Goal: Task Accomplishment & Management: Complete application form

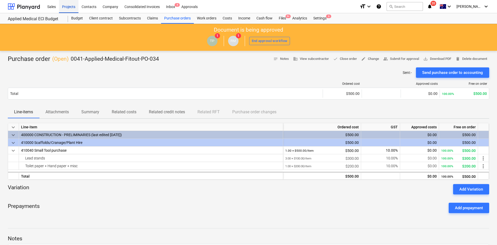
click at [68, 7] on div "Projects" at bounding box center [68, 6] width 19 height 13
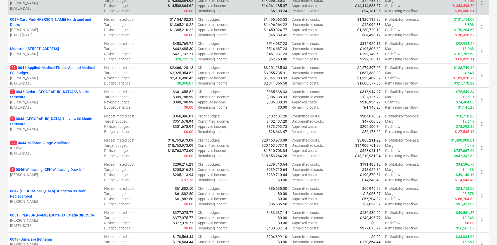
scroll to position [234, 0]
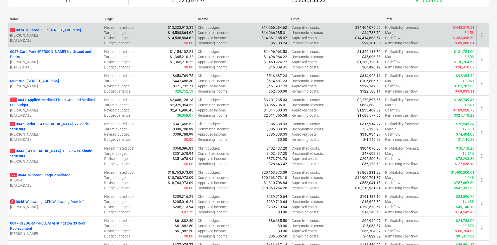
click at [65, 30] on p "3 0024-Millaroo - SLR [STREET_ADDRESS]" at bounding box center [45, 30] width 71 height 5
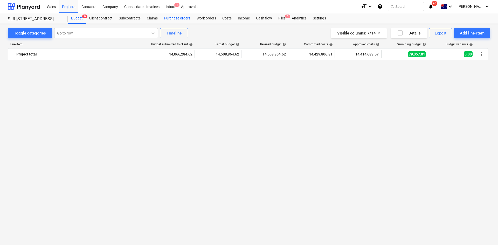
click at [178, 17] on div "Purchase orders" at bounding box center [177, 18] width 33 height 10
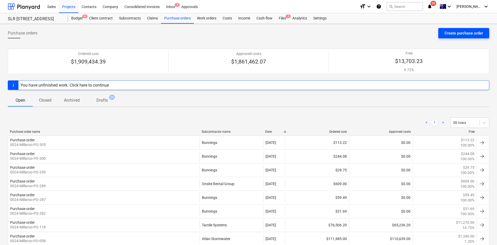
click at [459, 35] on div "Create purchase order" at bounding box center [463, 33] width 38 height 7
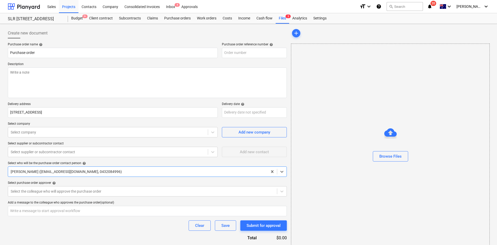
type textarea "x"
type input "0024-Millaroo-PO-307"
type textarea "x"
click at [46, 135] on div "Select company" at bounding box center [108, 132] width 200 height 7
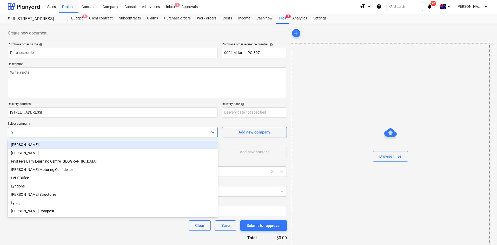
type input "[PERSON_NAME]"
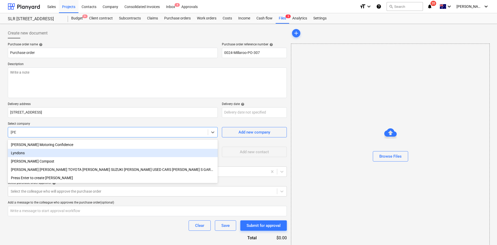
type textarea "x"
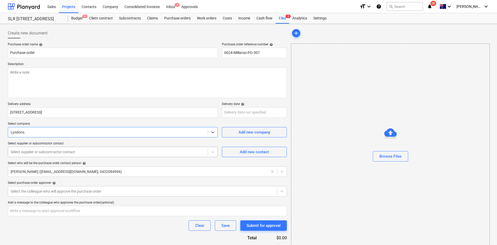
click at [40, 148] on div "Select supplier or subcontractor contact" at bounding box center [113, 152] width 210 height 10
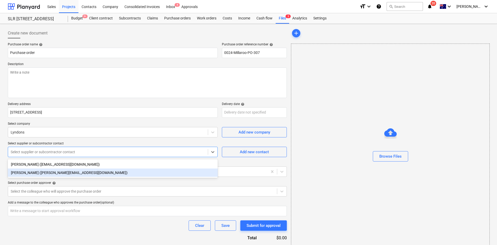
click at [40, 175] on div "[PERSON_NAME] ([PERSON_NAME][EMAIL_ADDRESS][DOMAIN_NAME])" at bounding box center [113, 173] width 210 height 8
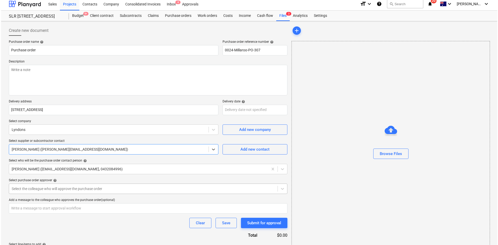
scroll to position [20, 0]
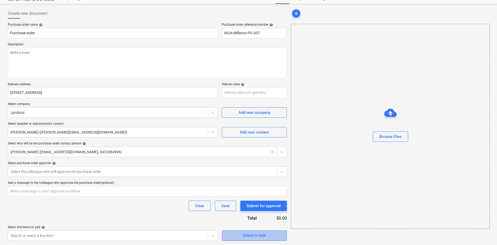
click at [244, 235] on div "Select in bulk" at bounding box center [253, 235] width 23 height 7
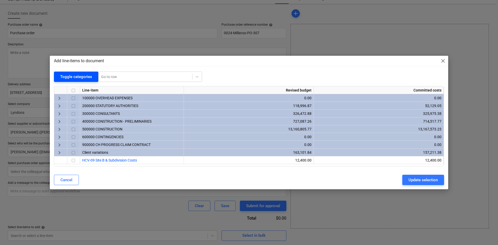
click at [76, 80] on div "Toggle categories" at bounding box center [76, 76] width 32 height 7
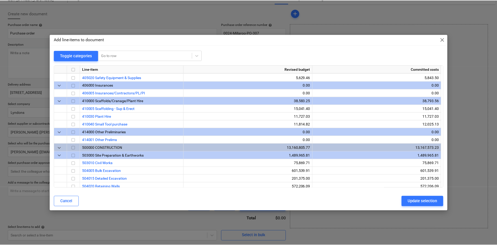
scroll to position [519, 0]
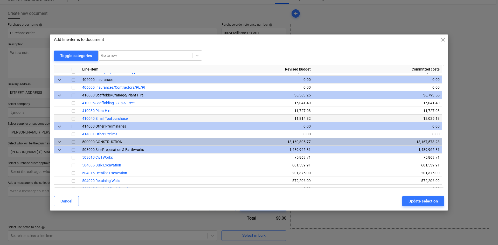
click at [75, 119] on input "checkbox" at bounding box center [73, 119] width 6 height 6
click at [419, 196] on button "Update selection" at bounding box center [424, 201] width 42 height 10
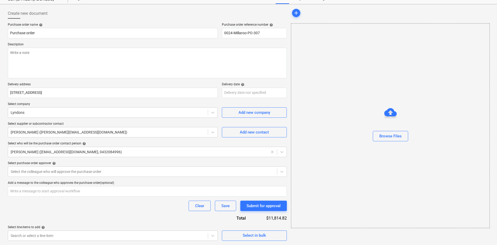
scroll to position [71, 0]
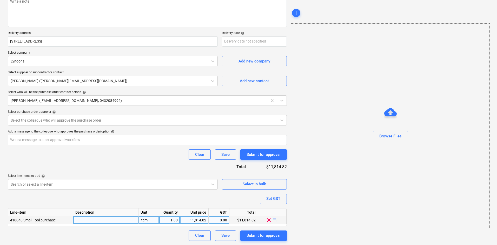
click at [275, 220] on span "playlist_add" at bounding box center [275, 220] width 6 height 6
type textarea "x"
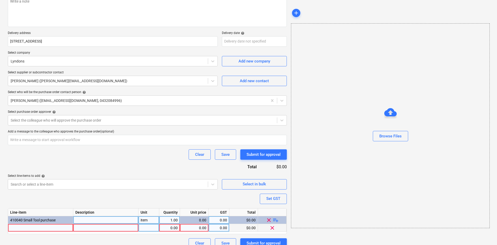
click at [51, 229] on div at bounding box center [40, 228] width 65 height 8
type input "50 pre filled sandbags"
type textarea "x"
click at [145, 226] on div at bounding box center [148, 228] width 21 height 8
type input "item"
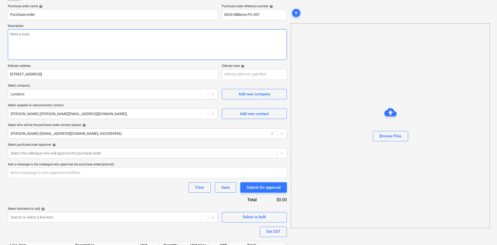
scroll to position [0, 0]
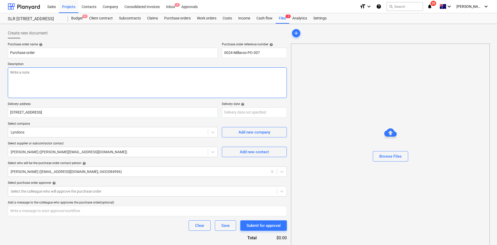
click at [71, 77] on textarea at bounding box center [147, 82] width 279 height 31
click at [29, 83] on textarea at bounding box center [147, 82] width 279 height 31
type textarea "x"
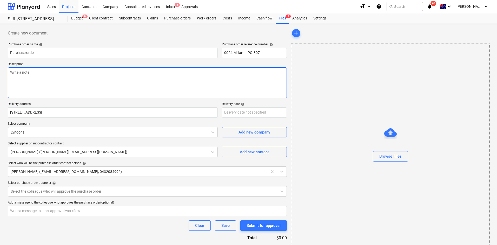
type textarea "R"
type textarea "x"
type textarea "Si"
type textarea "x"
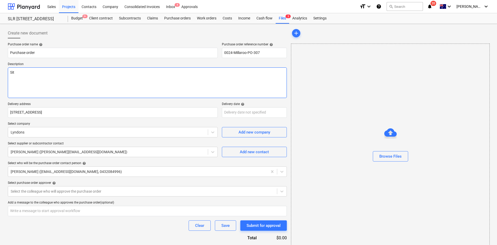
type textarea "Site"
type textarea "x"
type textarea "Site c"
type textarea "x"
type textarea "Site co"
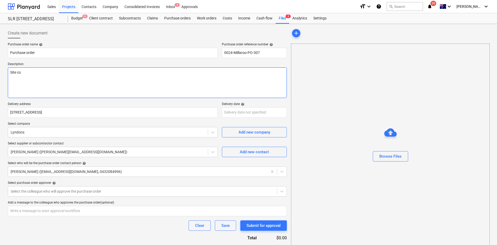
type textarea "x"
type textarea "Site conta"
type textarea "x"
type textarea "Site contact"
type textarea "x"
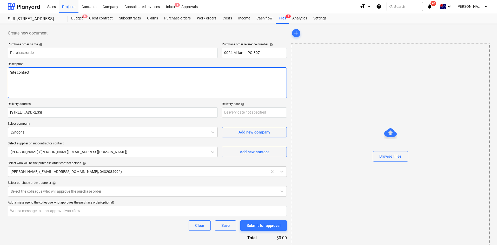
type textarea "Site contact"
type textarea "x"
type textarea "Site contact -"
type textarea "x"
type textarea "Site contact - Ch"
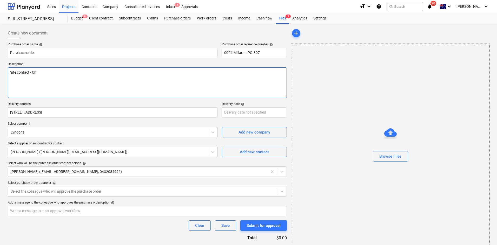
type textarea "x"
type textarea "Site contact - Chri"
type textarea "x"
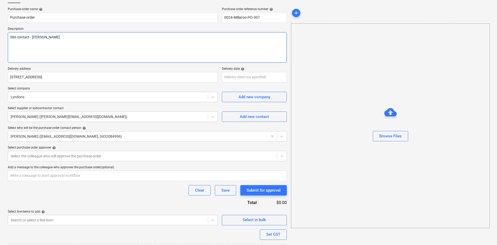
scroll to position [79, 0]
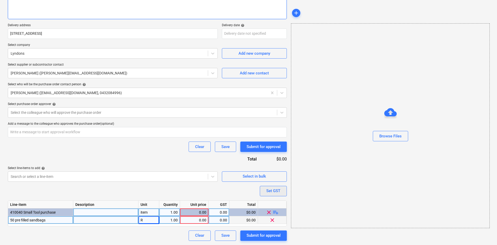
type textarea "Site contact - [PERSON_NAME]"
type textarea "x"
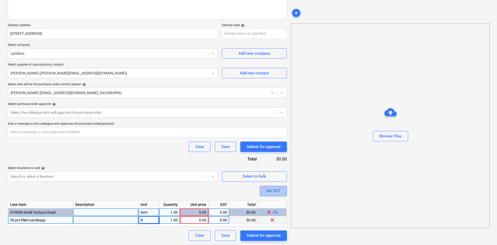
click at [268, 192] on div "Set GST" at bounding box center [273, 191] width 14 height 7
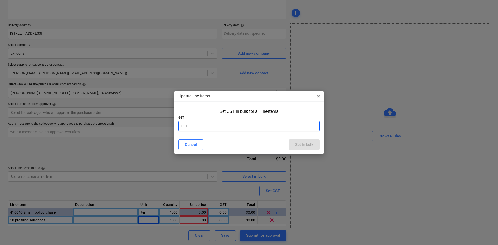
click at [240, 130] on input "text" at bounding box center [249, 126] width 141 height 10
type input "10"
click at [304, 144] on div "Set in bulk" at bounding box center [304, 144] width 18 height 7
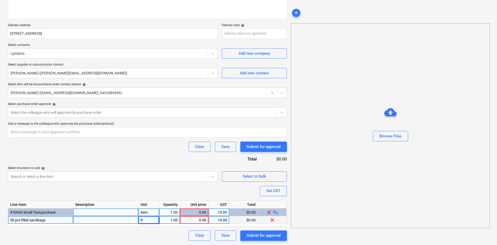
click at [195, 192] on div "Purchase order name help Purchase order Purchase order reference number help 00…" at bounding box center [147, 102] width 279 height 277
click at [193, 221] on div "0.00" at bounding box center [194, 220] width 24 height 8
click at [172, 173] on div "Search or select a line-item" at bounding box center [108, 176] width 200 height 7
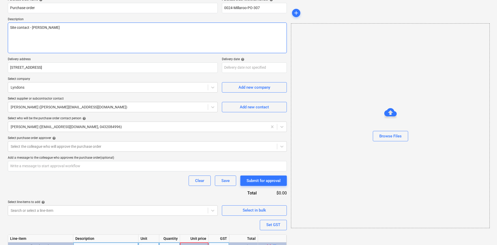
scroll to position [0, 0]
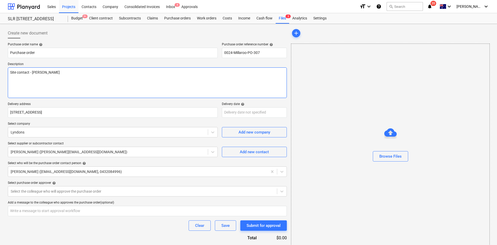
click at [71, 75] on textarea "Site contact - [PERSON_NAME]" at bounding box center [147, 82] width 279 height 31
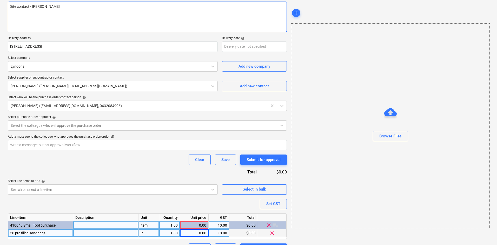
scroll to position [79, 0]
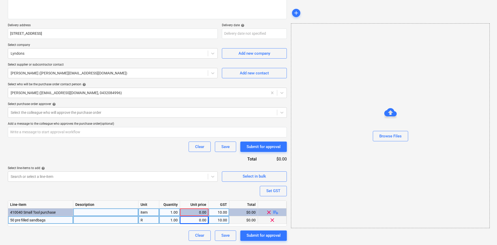
type textarea "x"
click at [144, 219] on div "R" at bounding box center [148, 220] width 21 height 8
type input "item"
type textarea "x"
click at [198, 218] on div "0.00" at bounding box center [194, 220] width 24 height 8
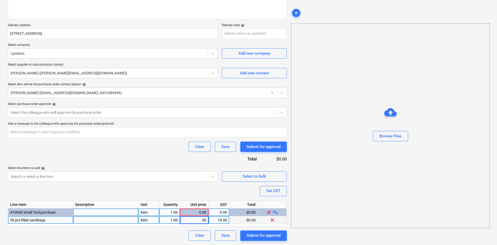
type input "500"
click at [149, 153] on div "Purchase order name help Purchase order Purchase order reference number help 00…" at bounding box center [147, 102] width 279 height 277
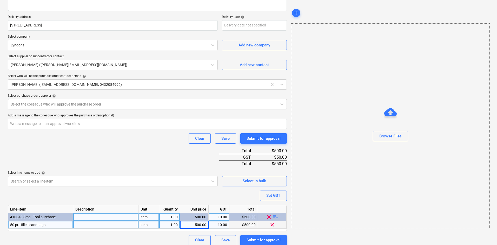
scroll to position [92, 0]
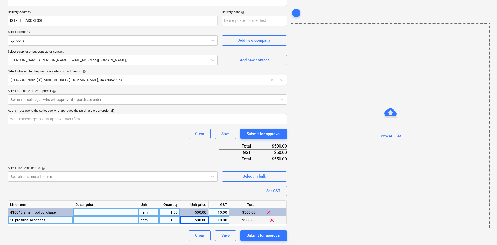
click at [109, 161] on div "Purchase order name help Purchase order Purchase order reference number help 00…" at bounding box center [147, 96] width 279 height 290
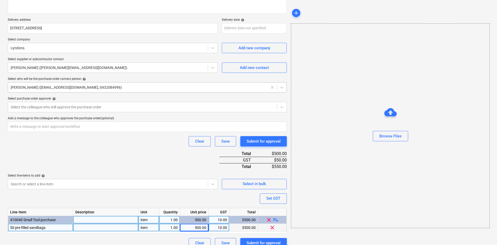
scroll to position [40, 0]
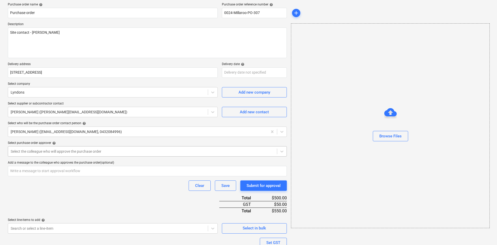
click at [45, 153] on div at bounding box center [142, 151] width 263 height 5
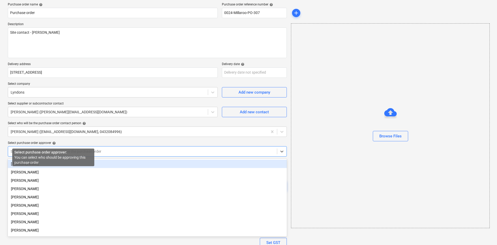
type textarea "x"
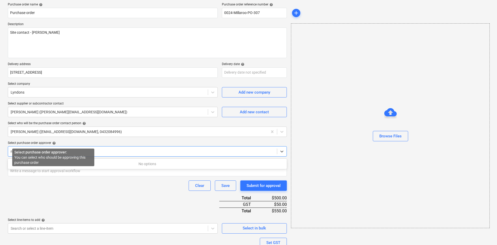
type input "rowqan"
click at [58, 145] on div "Select purchase order approver help" at bounding box center [147, 143] width 279 height 4
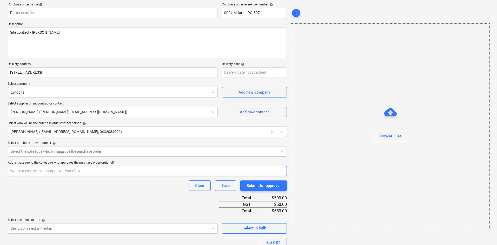
click at [71, 201] on div "Purchase order name help Purchase order Purchase order reference number help 00…" at bounding box center [147, 148] width 279 height 290
click at [62, 152] on div at bounding box center [142, 151] width 263 height 5
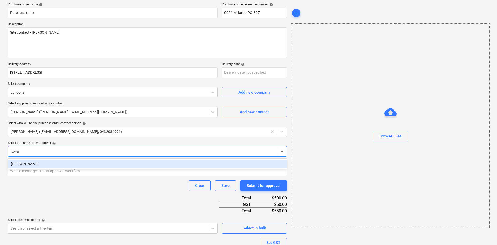
type input "[PERSON_NAME]"
type textarea "x"
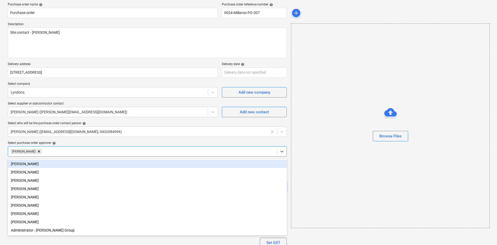
click at [83, 140] on div "Purchase order name help Purchase order Purchase order reference number help 00…" at bounding box center [147, 148] width 279 height 290
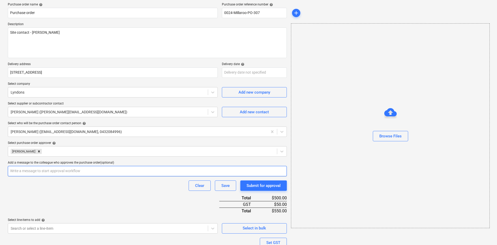
scroll to position [92, 0]
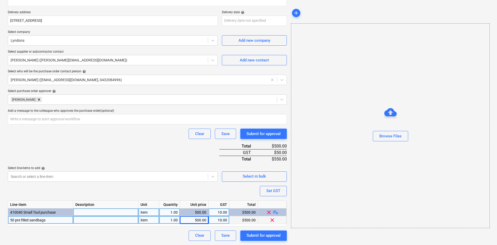
click at [200, 217] on div "500.00" at bounding box center [194, 220] width 24 height 8
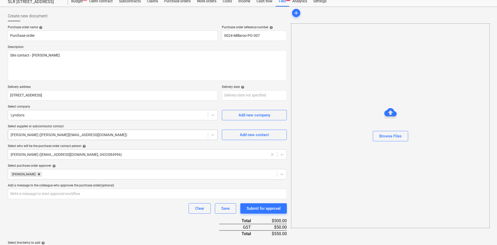
scroll to position [26, 0]
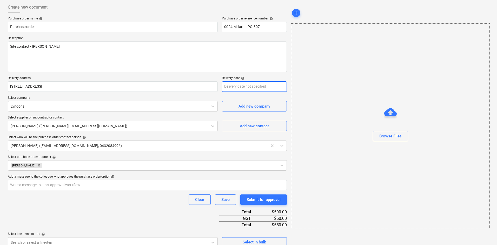
click at [237, 87] on body "Sales Projects Contacts Company Consolidated Invoices Inbox 4 Approvals format_…" at bounding box center [248, 96] width 497 height 245
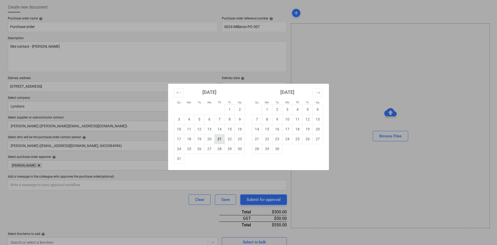
click at [222, 139] on td "21" at bounding box center [219, 139] width 10 height 10
type textarea "x"
type input "[DATE]"
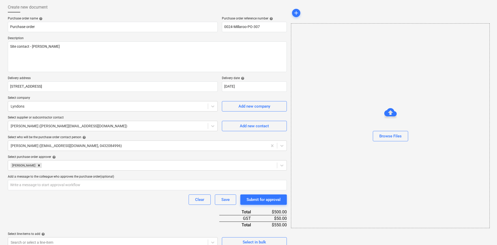
click at [210, 139] on div "Select who will be the purchase order contact person help" at bounding box center [147, 137] width 279 height 4
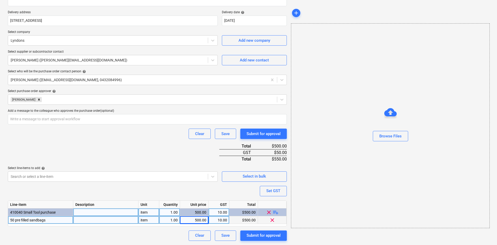
click at [137, 146] on div "Purchase order name help Purchase order Purchase order reference number help 00…" at bounding box center [147, 96] width 279 height 290
click at [157, 168] on div "Select line-items to add help" at bounding box center [113, 168] width 210 height 4
click at [177, 164] on div "Purchase order name help Purchase order Purchase order reference number help 00…" at bounding box center [147, 96] width 279 height 290
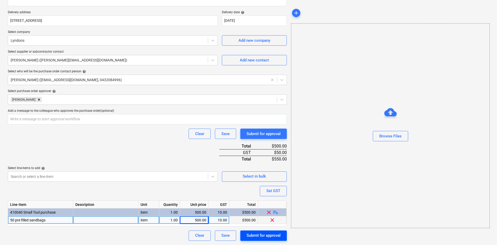
click at [258, 233] on div "Submit for approval" at bounding box center [263, 235] width 34 height 7
type textarea "x"
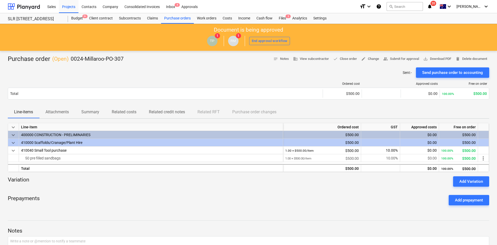
click at [147, 75] on div "Sent : - Send purchase order to accounting" at bounding box center [248, 72] width 481 height 10
click at [174, 19] on div "Purchase orders" at bounding box center [177, 18] width 33 height 10
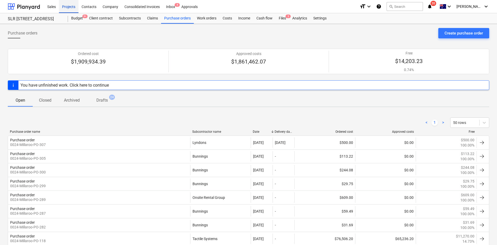
click at [69, 4] on div "Projects" at bounding box center [68, 6] width 19 height 13
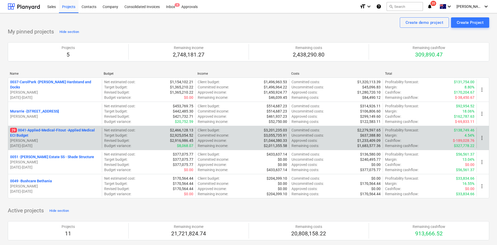
click at [37, 131] on p "29 0041-Applied-Medical-Fitout - Applied Medical ECI Budget" at bounding box center [55, 133] width 90 height 10
